Goal: Task Accomplishment & Management: Complete application form

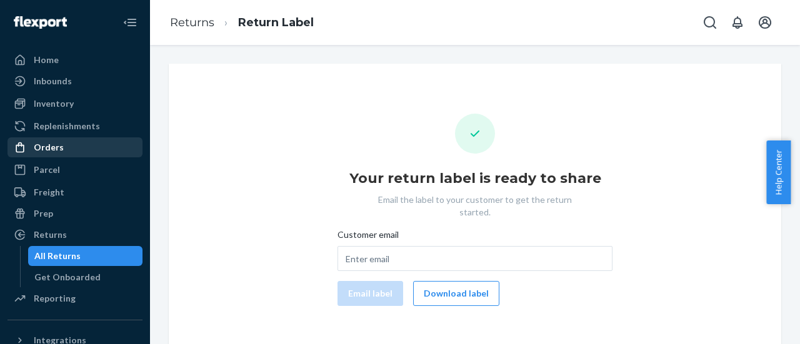
click at [53, 147] on div "Orders" at bounding box center [49, 147] width 30 height 12
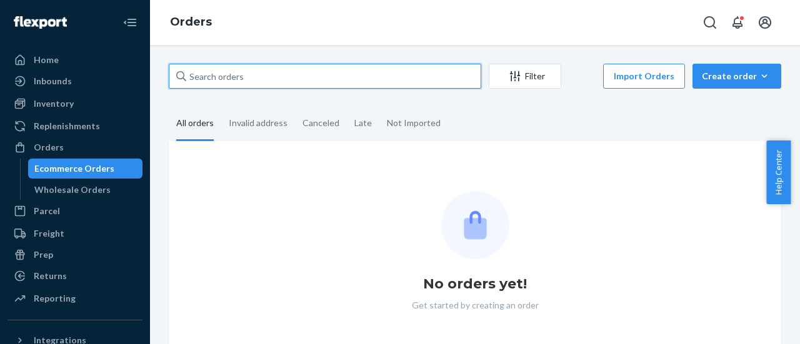
click at [236, 74] on input "text" at bounding box center [325, 76] width 312 height 25
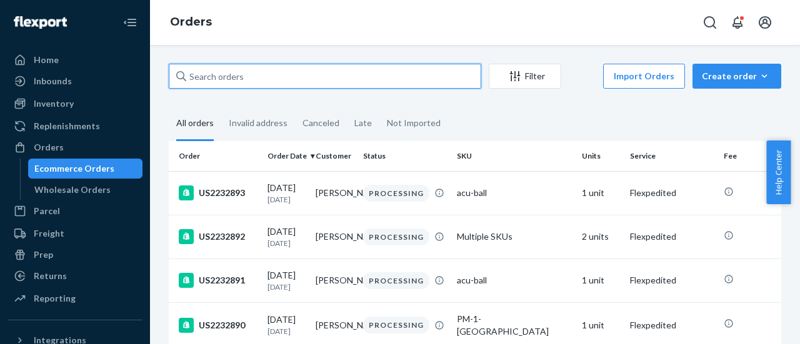
paste input "US2231624"
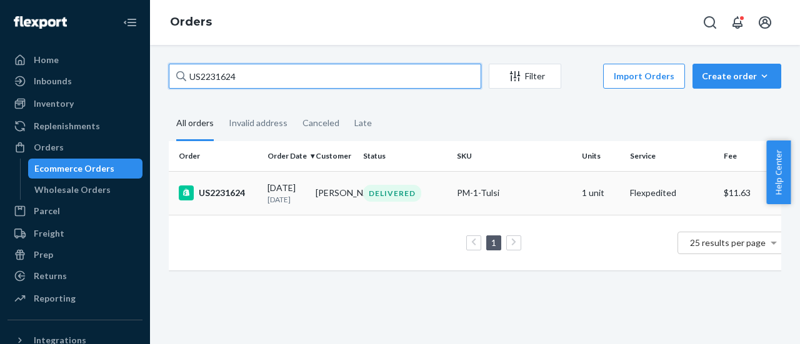
type input "US2231624"
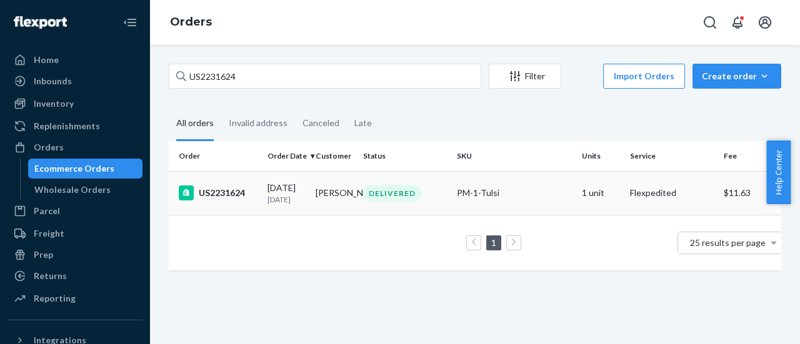
click at [215, 199] on div "US2231624" at bounding box center [218, 193] width 79 height 15
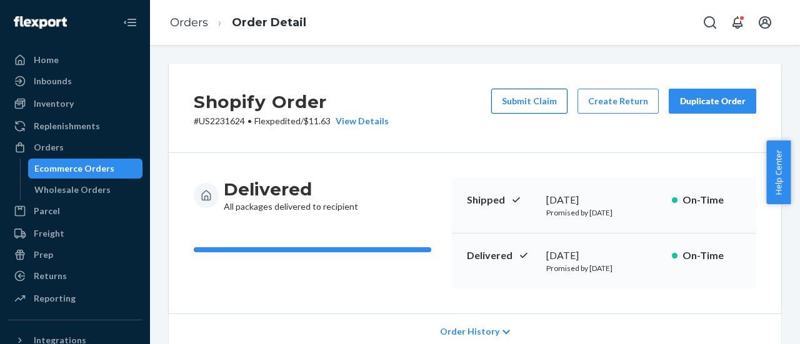
click at [531, 103] on button "Submit Claim" at bounding box center [529, 101] width 76 height 25
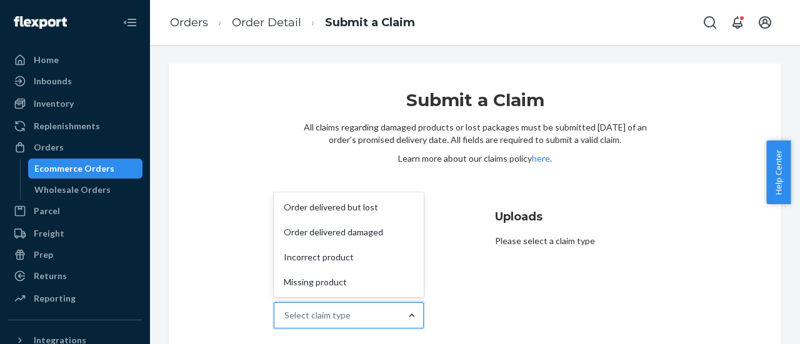
click at [401, 319] on div at bounding box center [412, 315] width 22 height 12
click at [286, 319] on input "Why are you submitting a claim? option Order delivered but lost focused, 1 of 4…" at bounding box center [284, 315] width 1 height 12
click at [375, 213] on div "Order delivered but lost" at bounding box center [348, 207] width 145 height 25
click at [286, 309] on input "Why are you submitting a claim? option Order delivered but lost focused, 1 of 4…" at bounding box center [284, 315] width 1 height 12
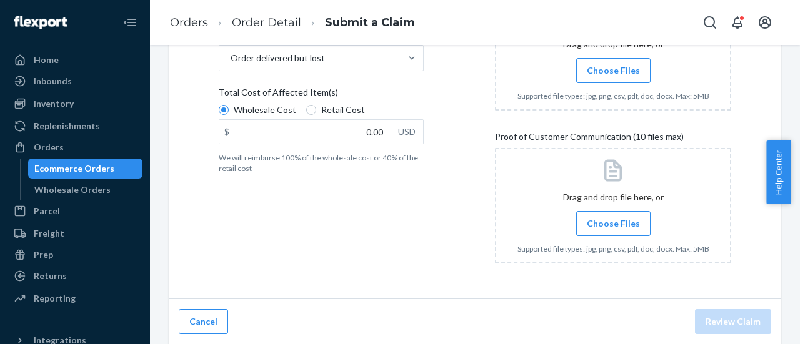
click at [334, 106] on span "Retail Cost" at bounding box center [343, 110] width 44 height 12
click at [316, 106] on input "Retail Cost" at bounding box center [311, 110] width 10 height 10
radio input "true"
radio input "false"
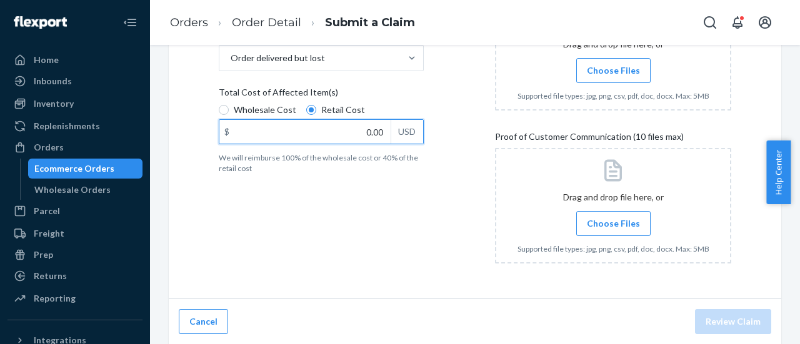
click at [342, 128] on input "0.00" at bounding box center [304, 132] width 171 height 24
type input "101.51"
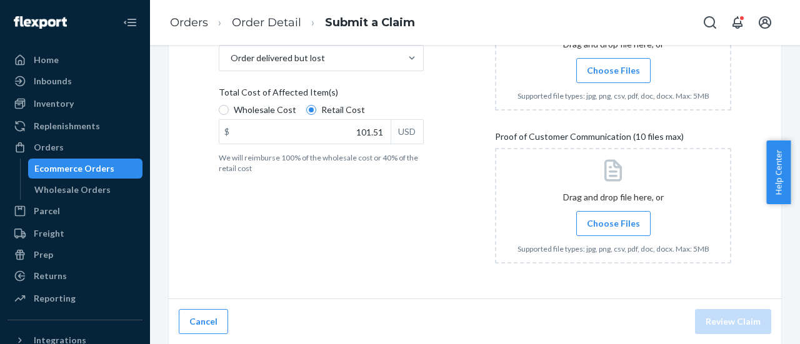
click at [599, 74] on span "Choose Files" at bounding box center [613, 70] width 53 height 12
click at [613, 74] on input "Choose Files" at bounding box center [613, 71] width 1 height 14
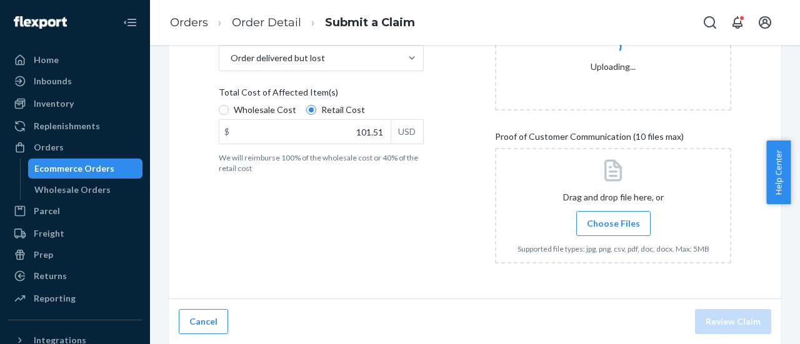
click at [596, 232] on label "Choose Files" at bounding box center [613, 223] width 74 height 25
click at [613, 231] on input "Choose Files" at bounding box center [613, 224] width 1 height 14
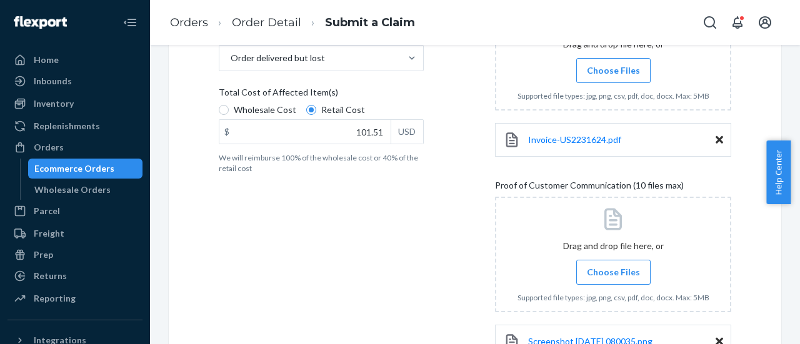
scroll to position [354, 0]
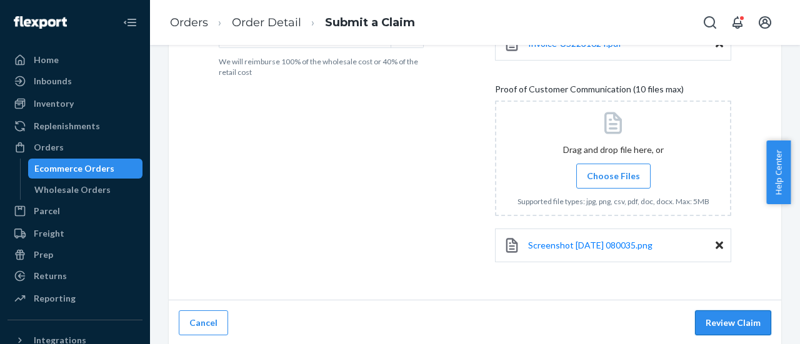
click at [720, 316] on button "Review Claim" at bounding box center [733, 323] width 76 height 25
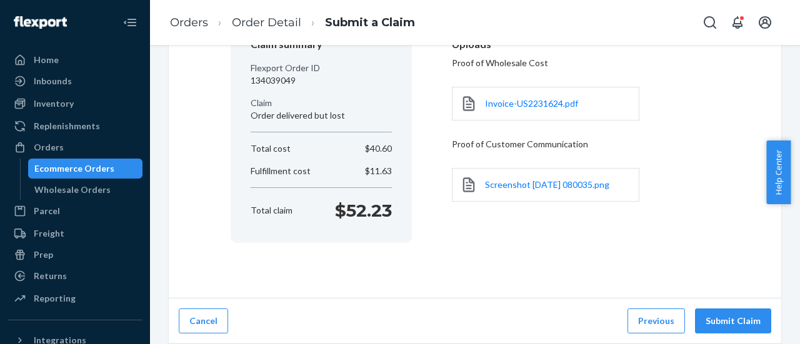
scroll to position [132, 0]
click at [720, 316] on button "Submit Claim" at bounding box center [733, 322] width 76 height 25
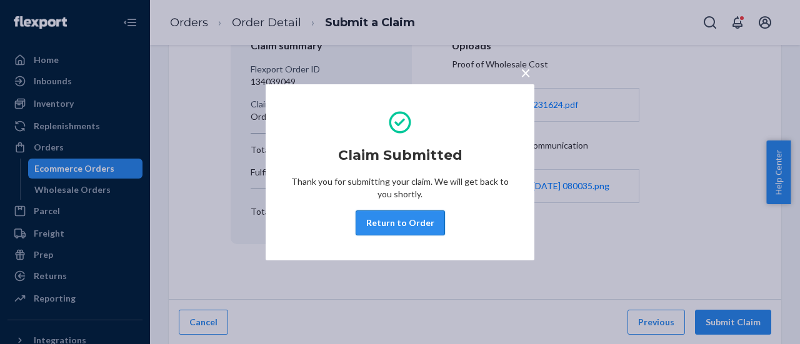
click at [407, 226] on button "Return to Order" at bounding box center [400, 223] width 89 height 25
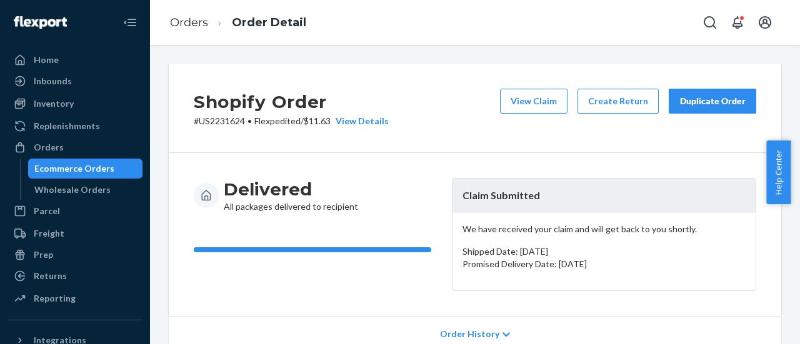
click at [57, 167] on div "Ecommerce Orders" at bounding box center [74, 168] width 80 height 12
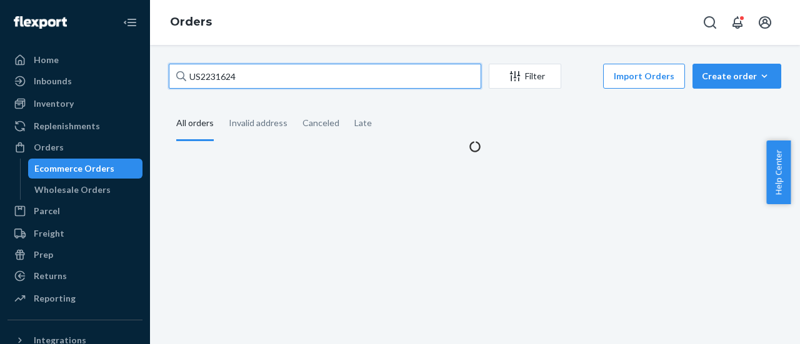
click at [212, 77] on input "US2231624" at bounding box center [325, 76] width 312 height 25
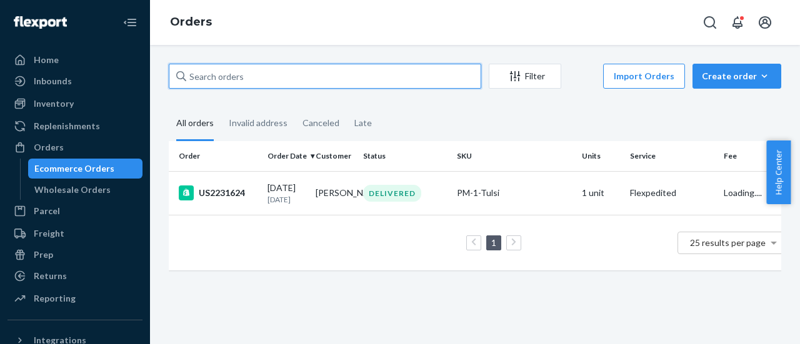
paste input "US2232869"
type input "US2232869"
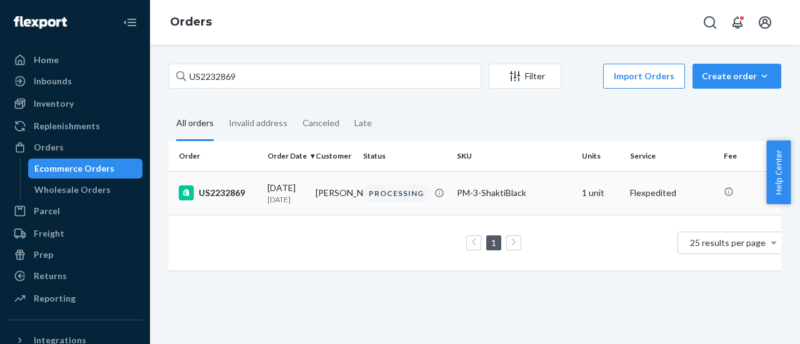
click at [209, 196] on div "US2232869" at bounding box center [218, 193] width 79 height 15
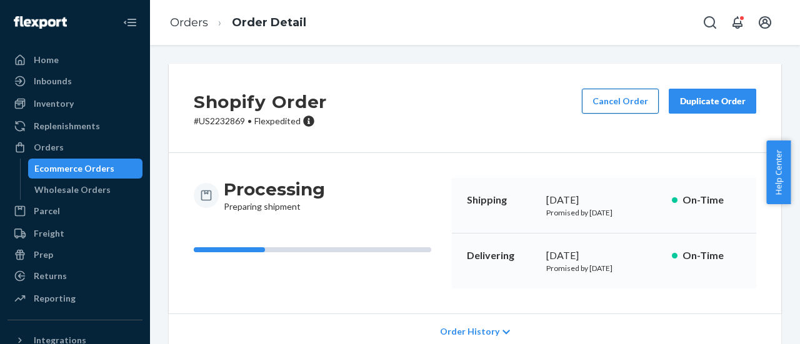
click at [592, 104] on button "Cancel Order" at bounding box center [620, 101] width 77 height 25
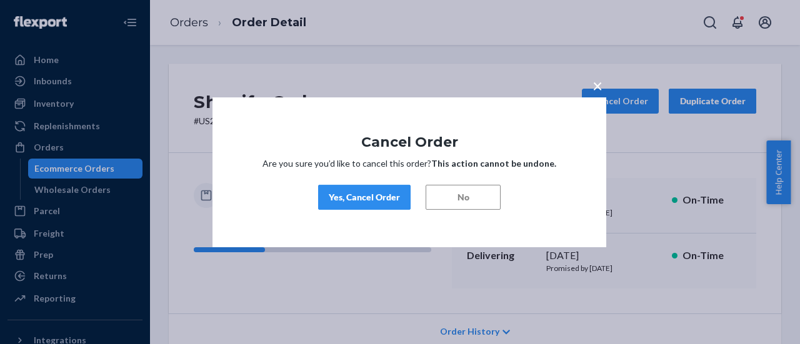
click at [356, 192] on div "Yes, Cancel Order" at bounding box center [364, 197] width 71 height 12
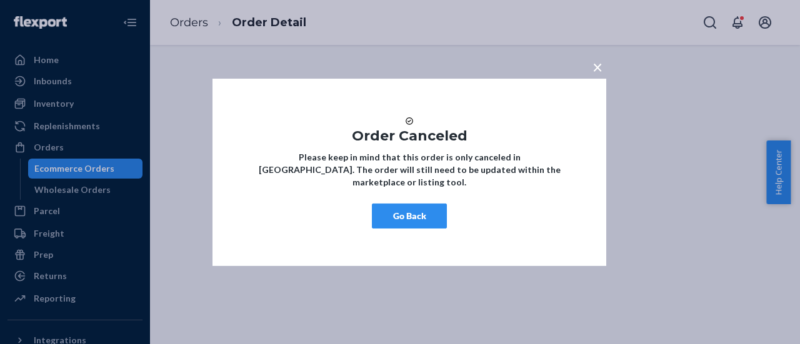
click at [398, 221] on button "Go Back" at bounding box center [409, 216] width 75 height 25
